Goal: Transaction & Acquisition: Download file/media

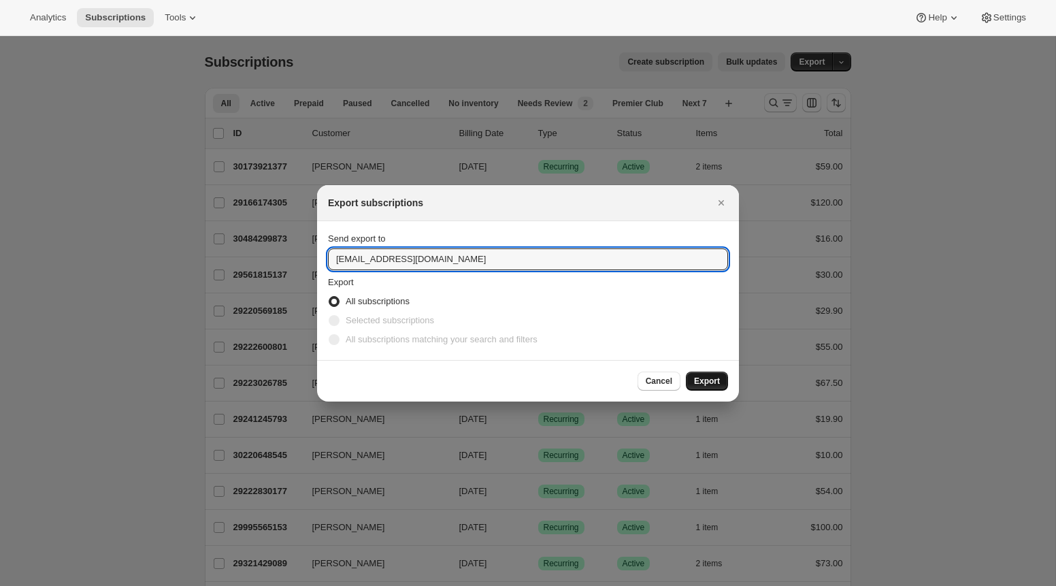
click at [707, 382] on span "Export" at bounding box center [707, 381] width 26 height 11
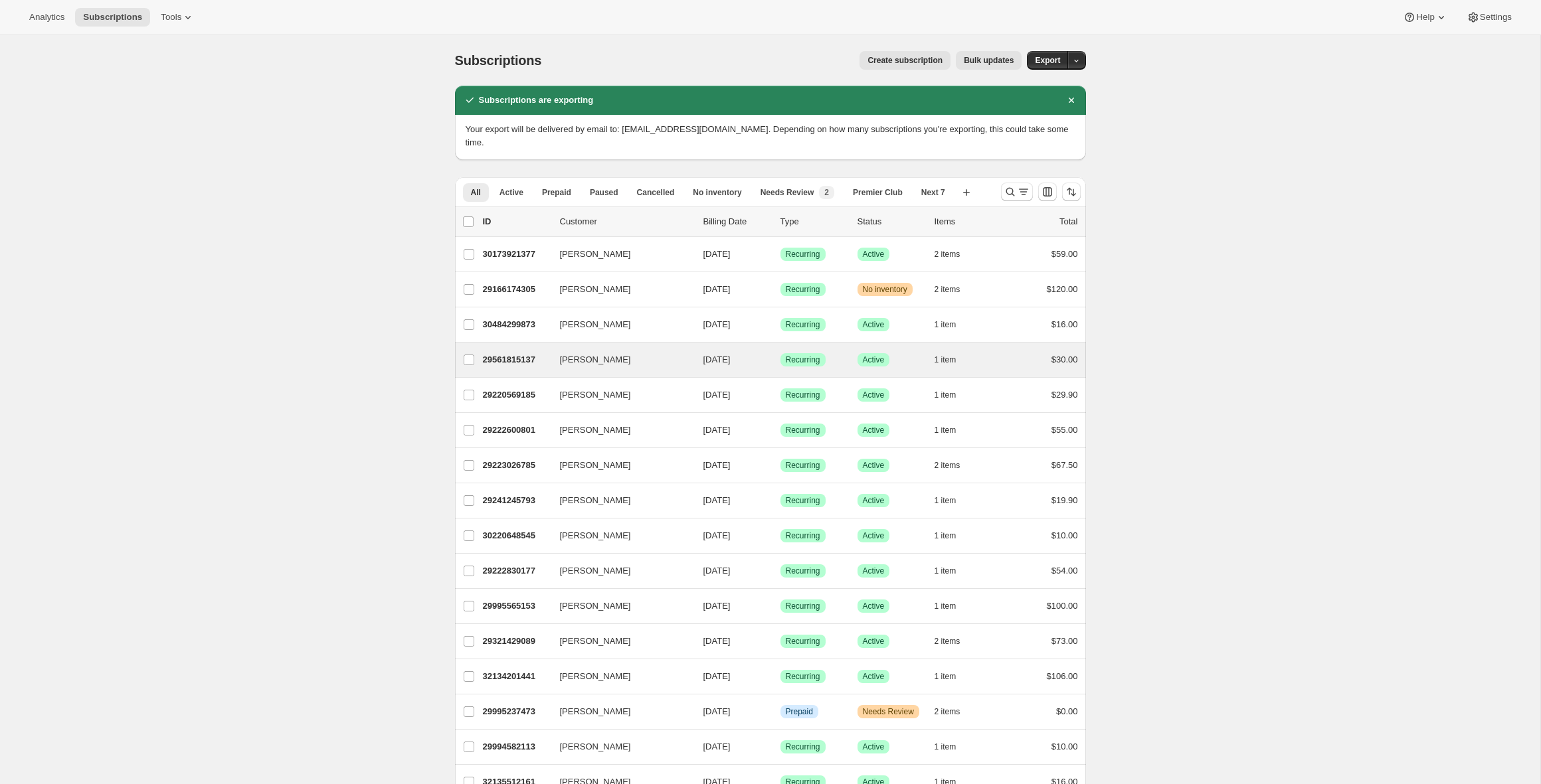
click at [690, 373] on div "Adran Andrade 29561815137 Adran Andrade 09/11/2025 Success Recurring Success Ac…" at bounding box center [770, 359] width 631 height 34
click at [1030, 60] on icon "button" at bounding box center [1076, 61] width 9 height 9
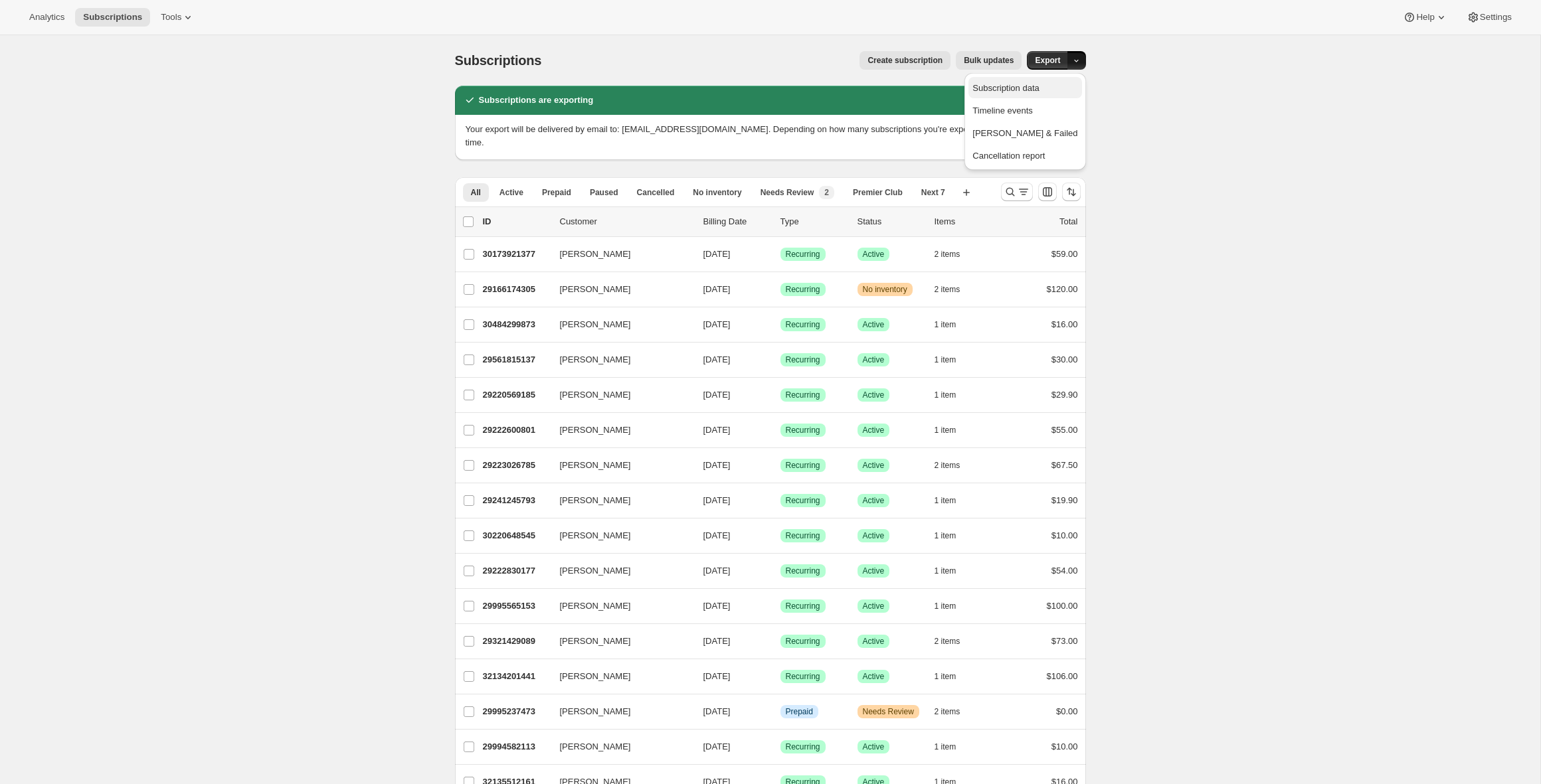
click at [1030, 92] on span "Subscription data" at bounding box center [1006, 88] width 66 height 10
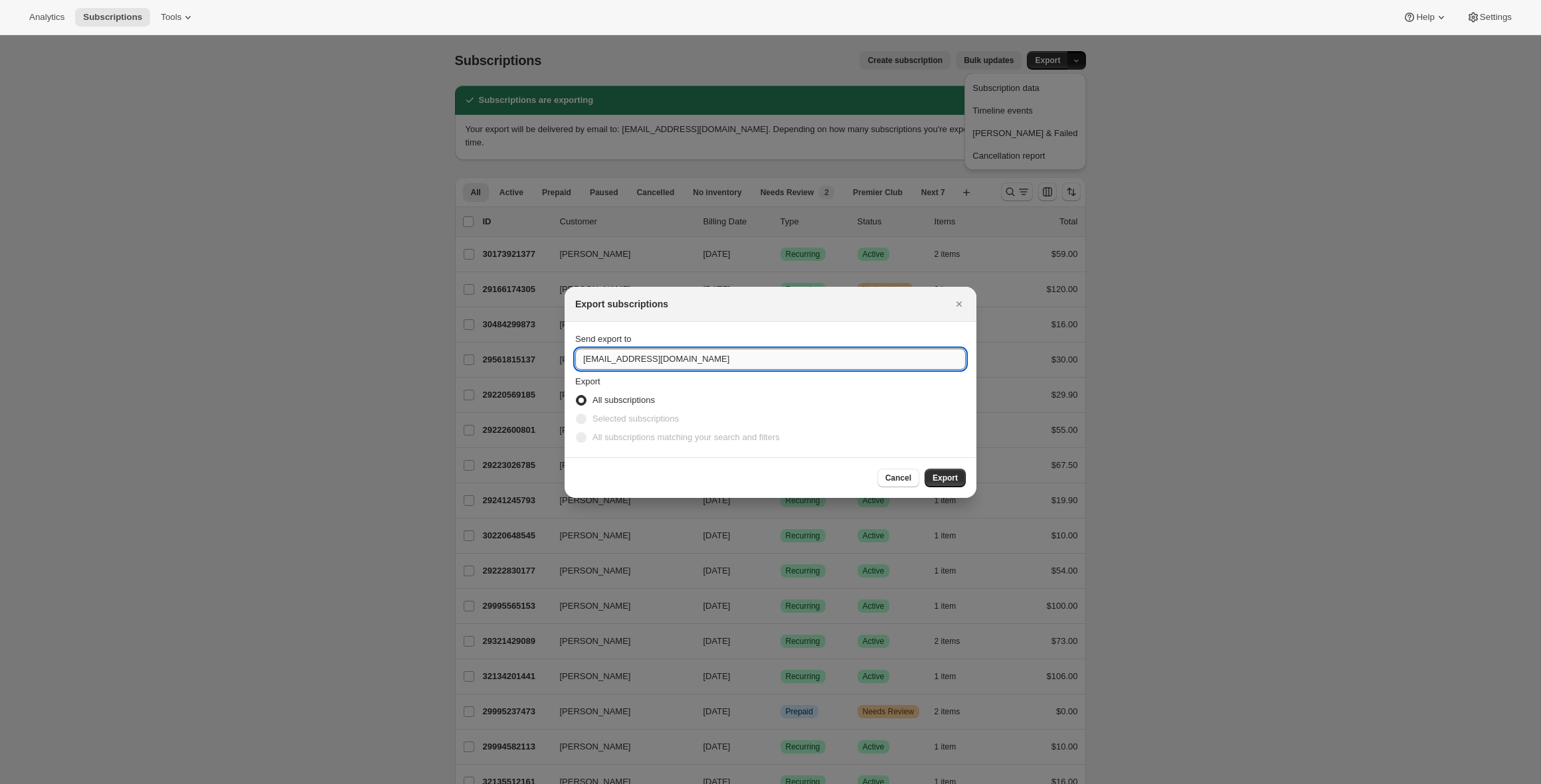
click at [615, 361] on input "mario+2@shopbundle.co" at bounding box center [770, 359] width 391 height 21
type input "mario@shopbundle.co"
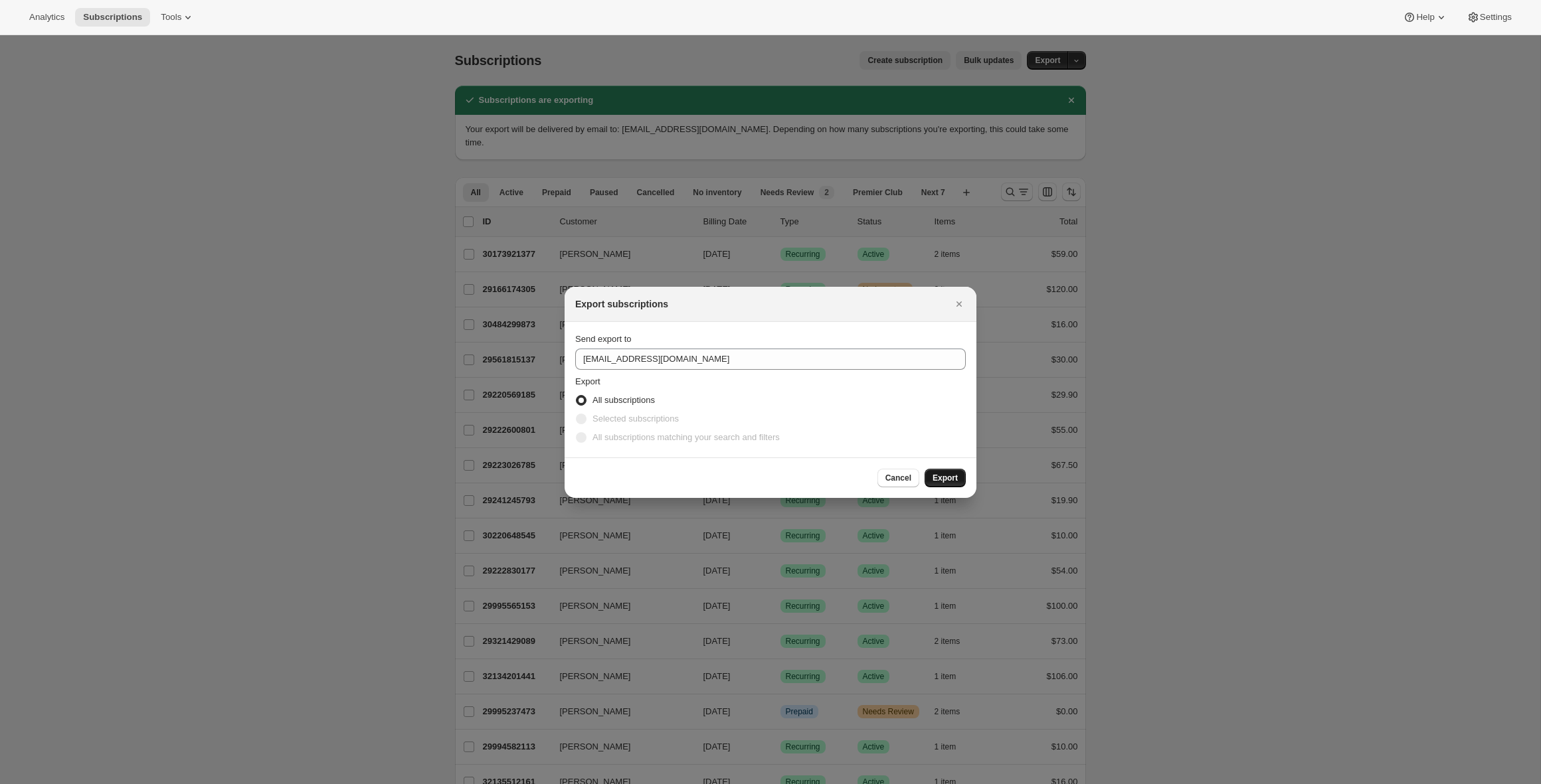
click at [933, 478] on span "Export" at bounding box center [945, 477] width 25 height 11
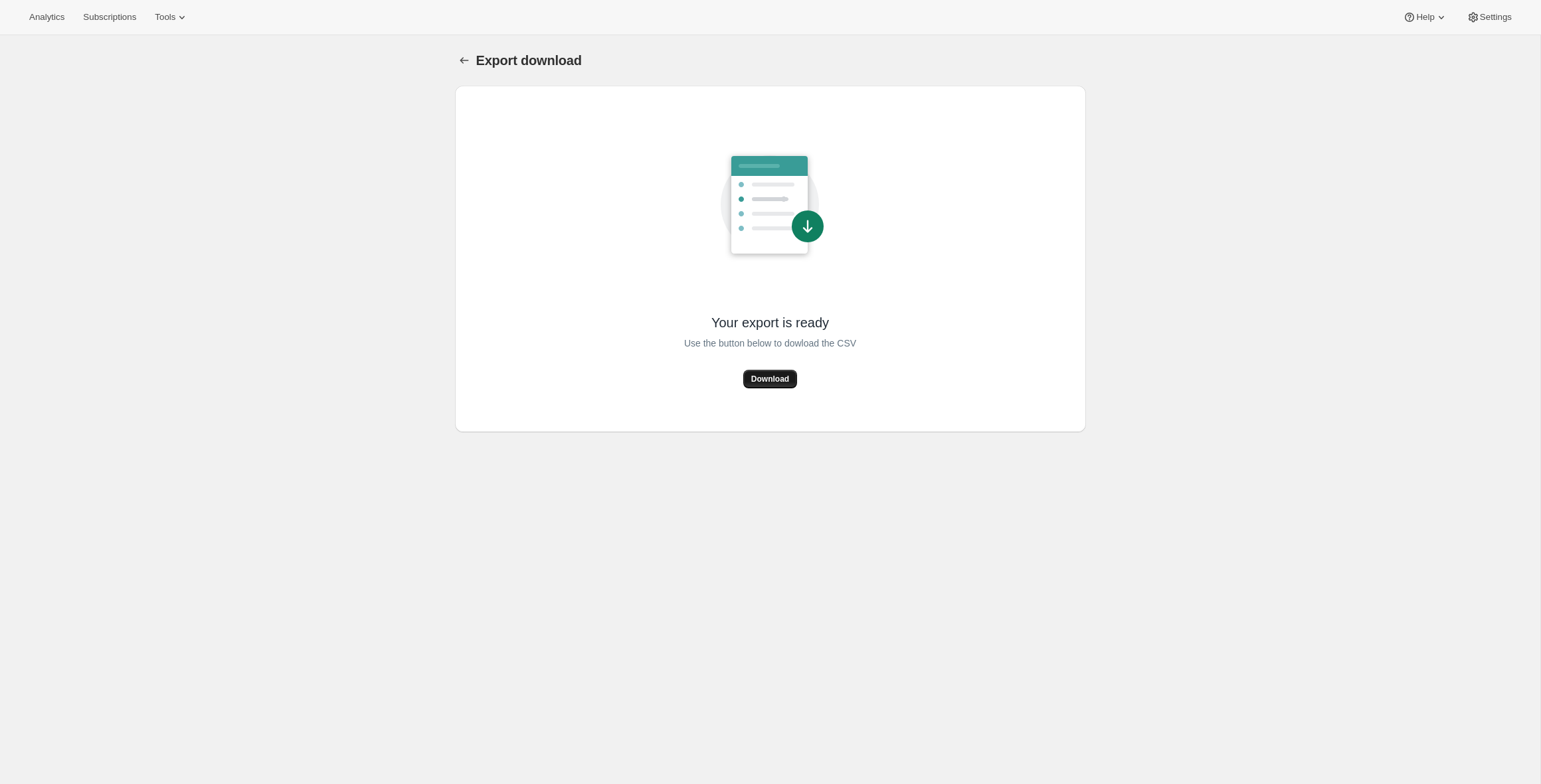
click at [784, 384] on span "Download" at bounding box center [770, 379] width 38 height 11
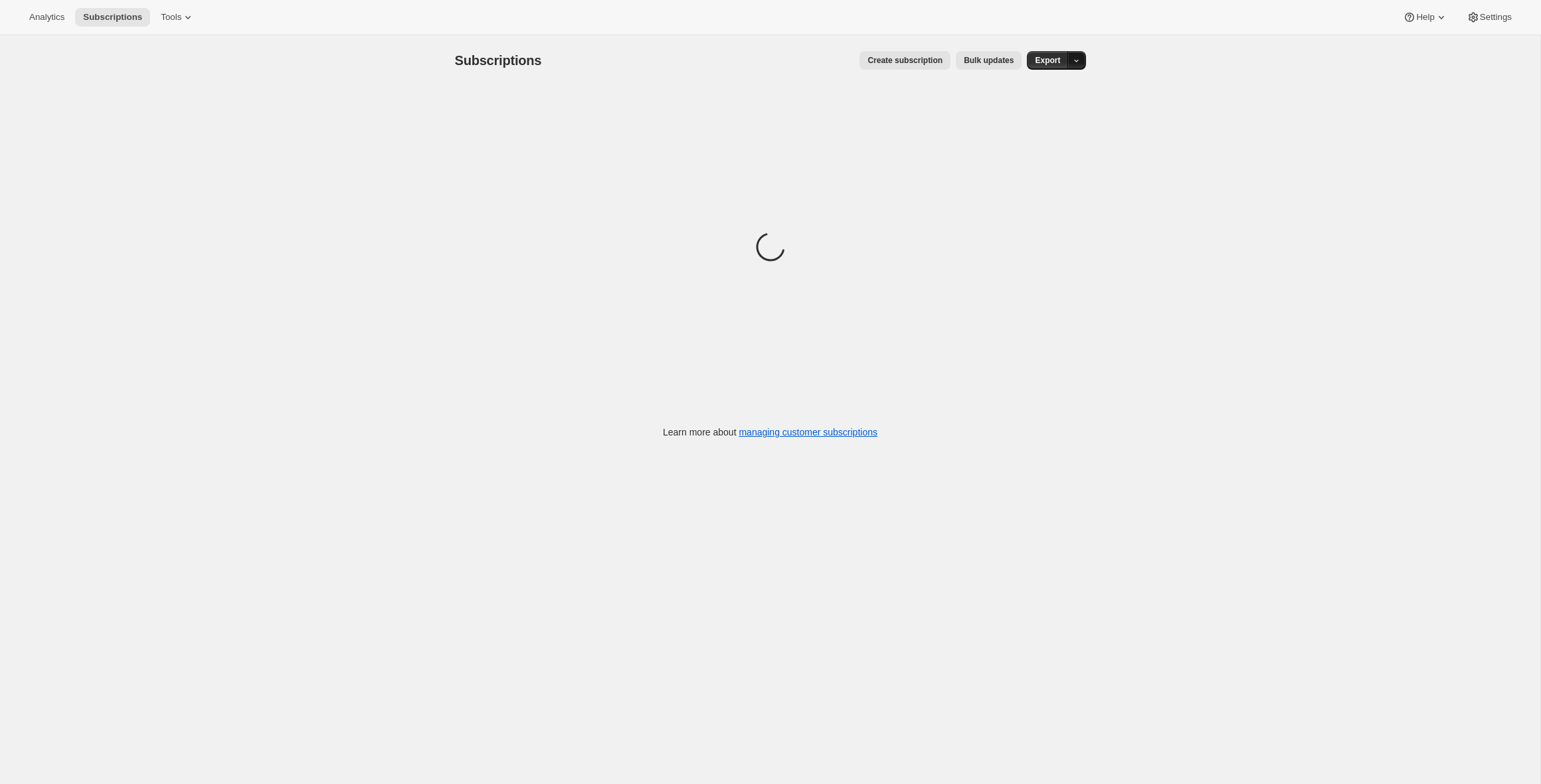
click at [1076, 63] on icon "button" at bounding box center [1076, 61] width 9 height 9
click at [1056, 96] on button "Subscription data" at bounding box center [1025, 88] width 113 height 21
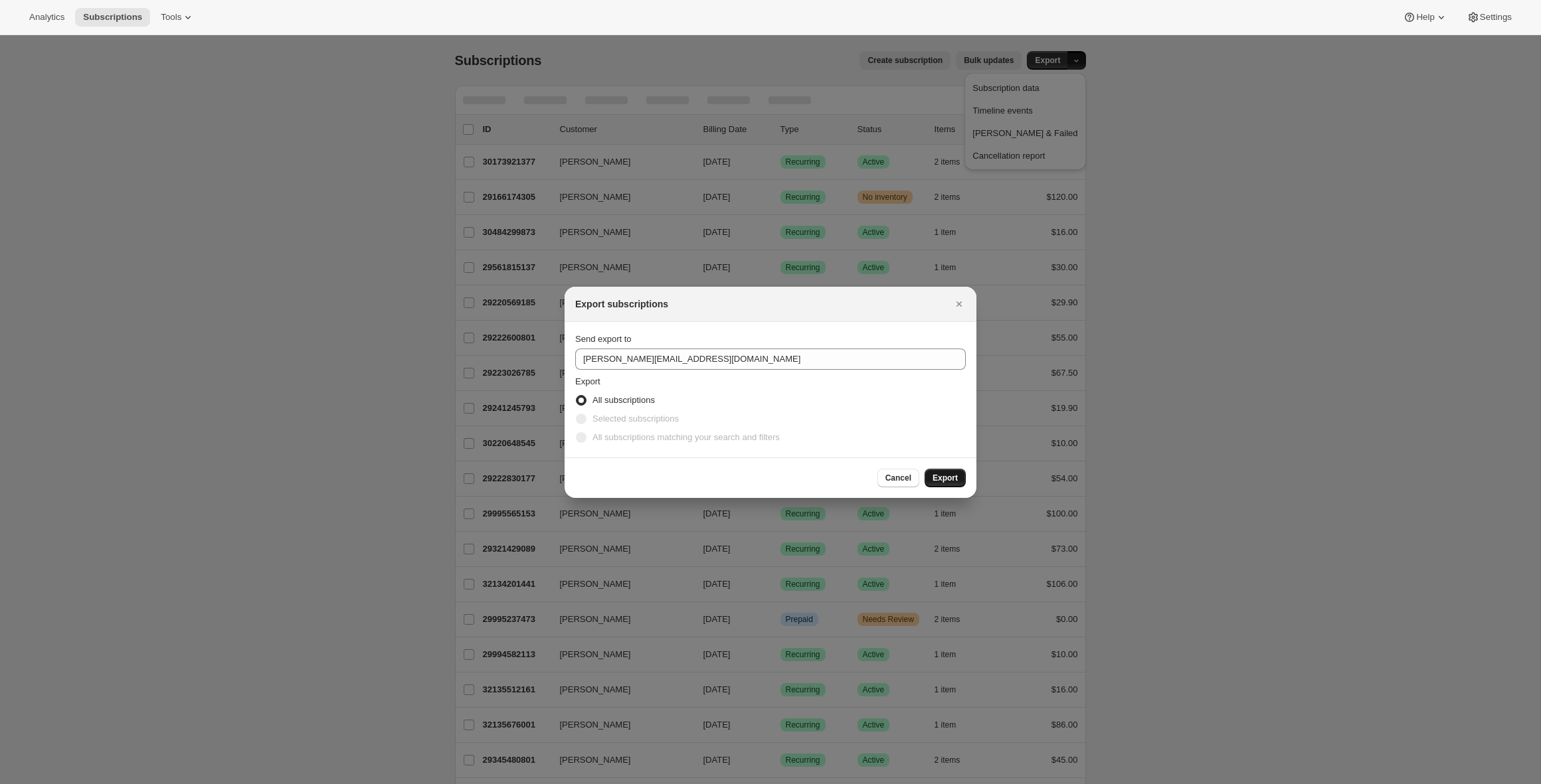
click at [944, 480] on span "Export" at bounding box center [945, 477] width 25 height 11
